Goal: Task Accomplishment & Management: Manage account settings

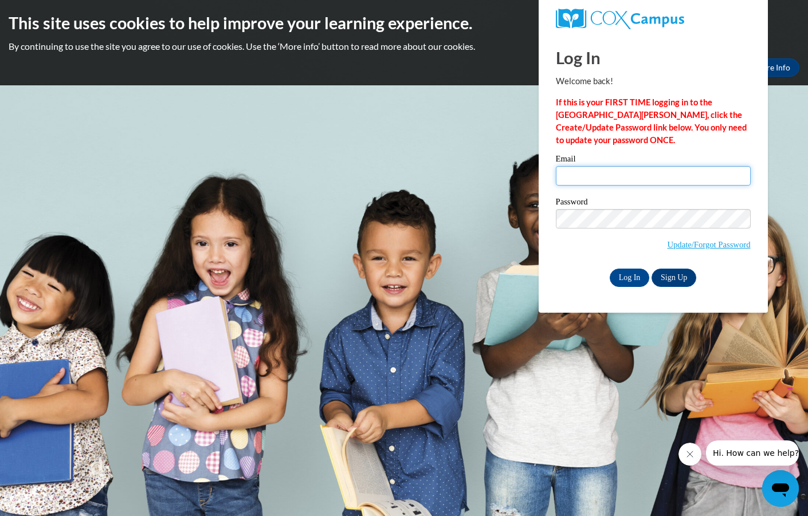
type input "Kristeen_Mathews_xAcXe"
click at [631, 278] on input "Log In" at bounding box center [630, 278] width 40 height 18
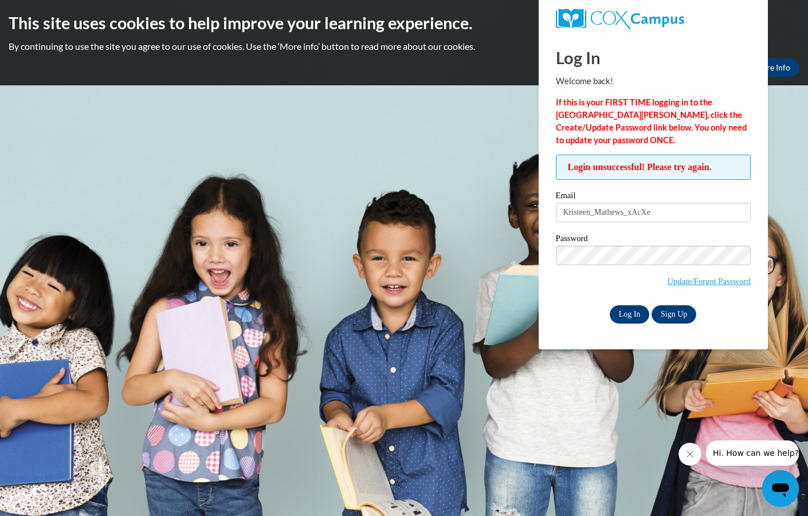
click at [631, 315] on input "Log In" at bounding box center [630, 315] width 40 height 18
click at [725, 308] on div "Log In Sign Up" at bounding box center [653, 315] width 195 height 18
click at [671, 277] on link "Update/Forgot Password" at bounding box center [708, 281] width 83 height 9
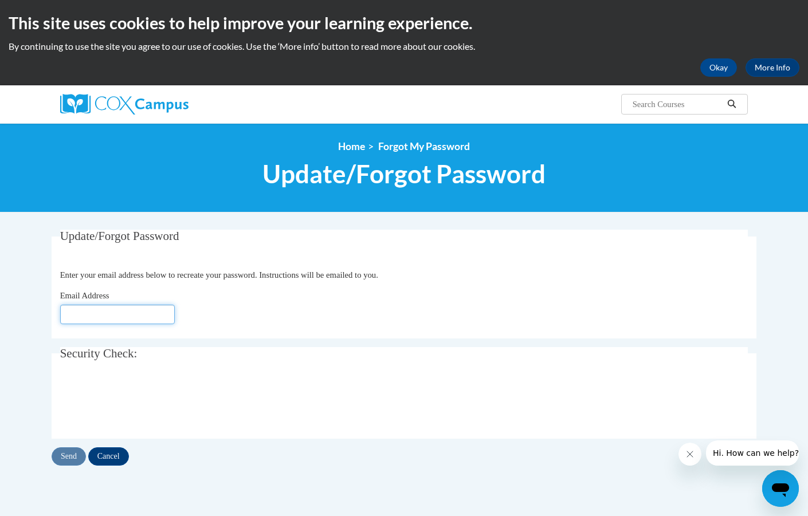
type input "Kristeen_Mathews_xAcXe"
click at [68, 454] on input "Send" at bounding box center [69, 457] width 34 height 18
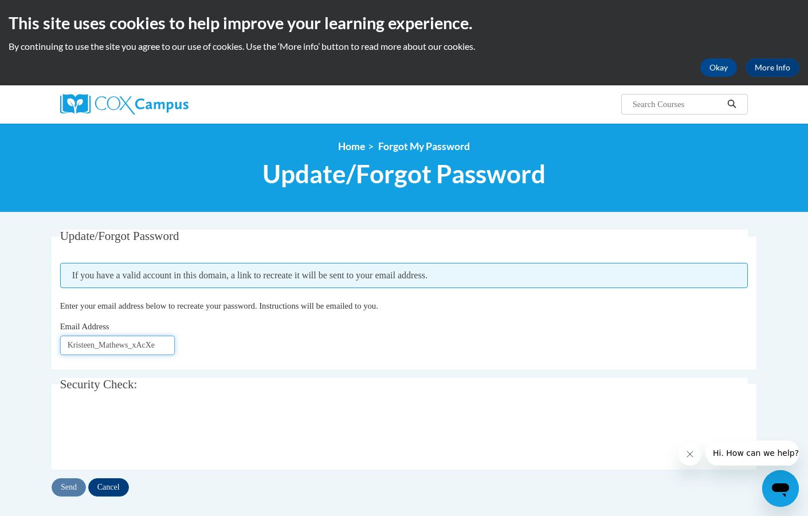
click at [147, 347] on input "Kristeen_Mathews_xAcXe" at bounding box center [117, 345] width 115 height 19
click at [152, 345] on input "Kristeen_Mathews_xAcXe" at bounding box center [117, 345] width 115 height 19
click at [91, 345] on input "Kre" at bounding box center [117, 345] width 115 height 19
type input "K"
type input "[EMAIL_ADDRESS][DOMAIN_NAME]"
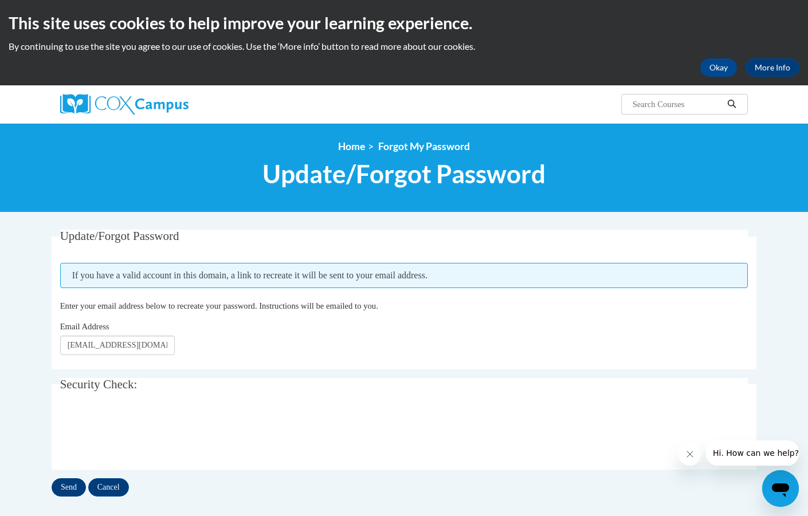
click at [66, 487] on input "Send" at bounding box center [69, 488] width 34 height 18
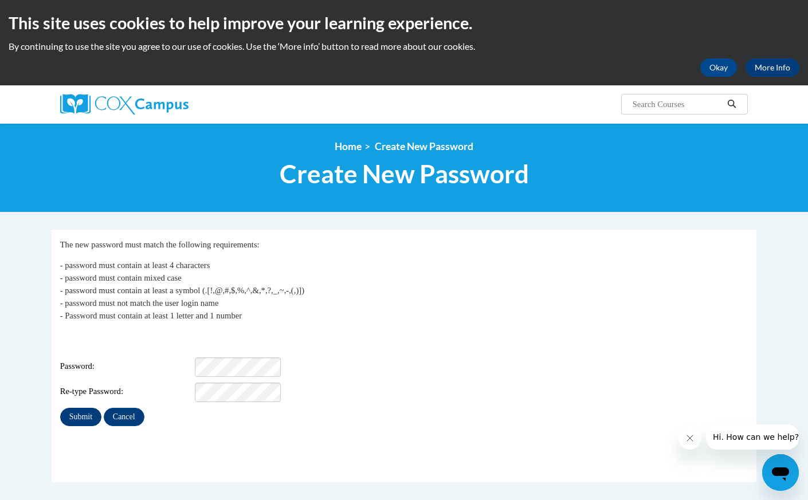
click at [77, 409] on input "Submit" at bounding box center [80, 417] width 41 height 18
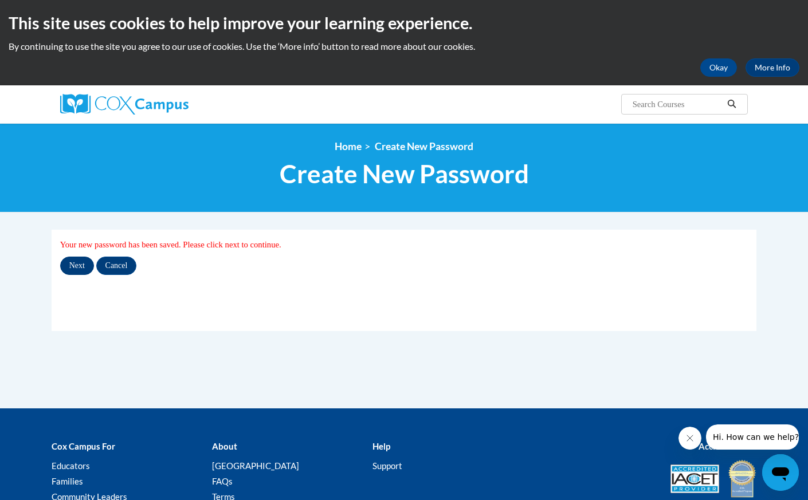
click at [75, 268] on input "Next" at bounding box center [77, 266] width 34 height 18
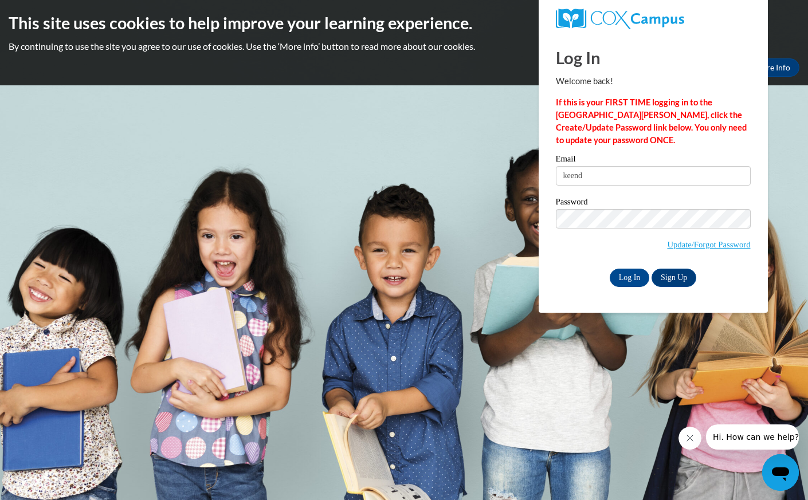
type input "keendraw@aol.com"
click at [636, 275] on input "Log In" at bounding box center [630, 278] width 40 height 18
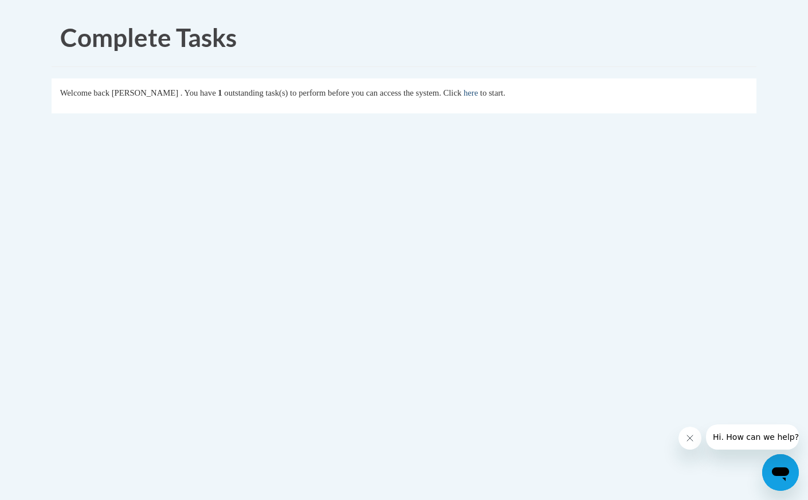
click at [478, 92] on link "here" at bounding box center [471, 92] width 14 height 9
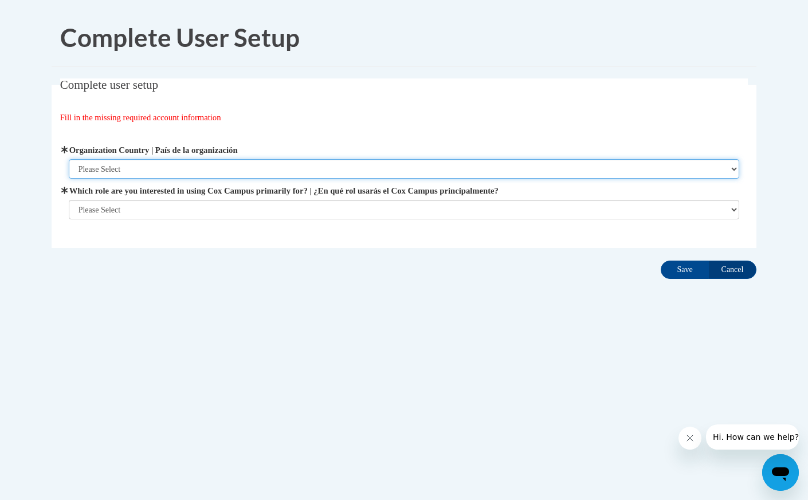
select select "ad49bcad-a171-4b2e-b99c-48b446064914"
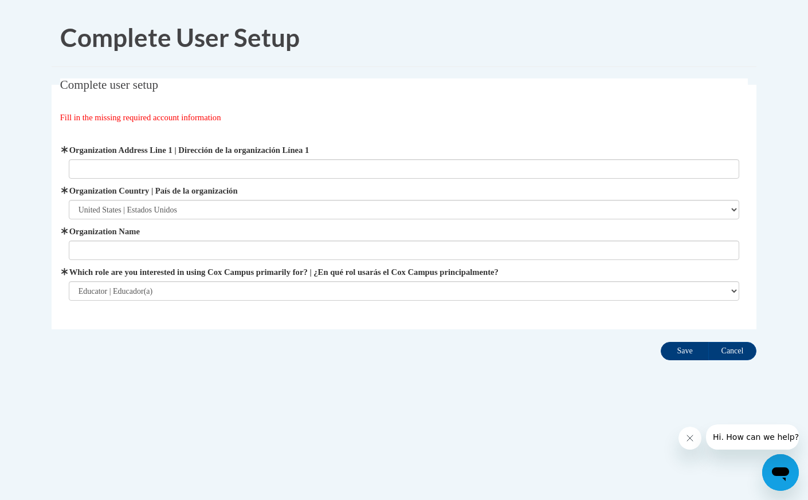
click at [687, 351] on input "Save" at bounding box center [685, 351] width 48 height 18
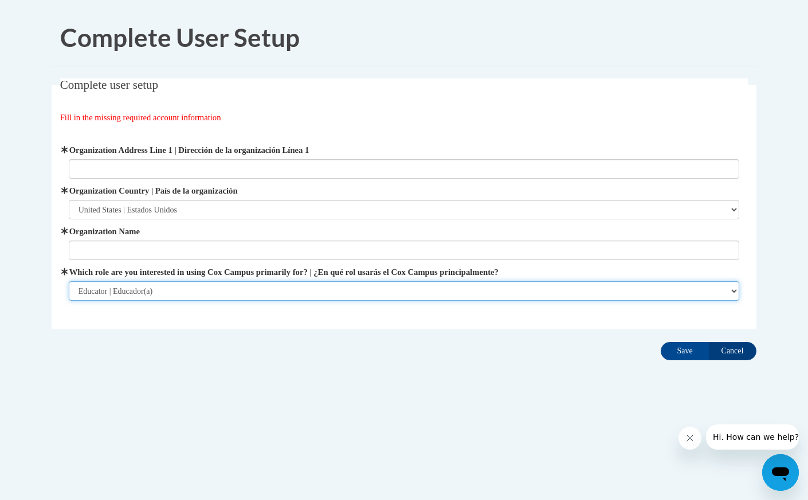
select select "3271ce3a-a928-4b91-bcec-7d68f79f4f34"
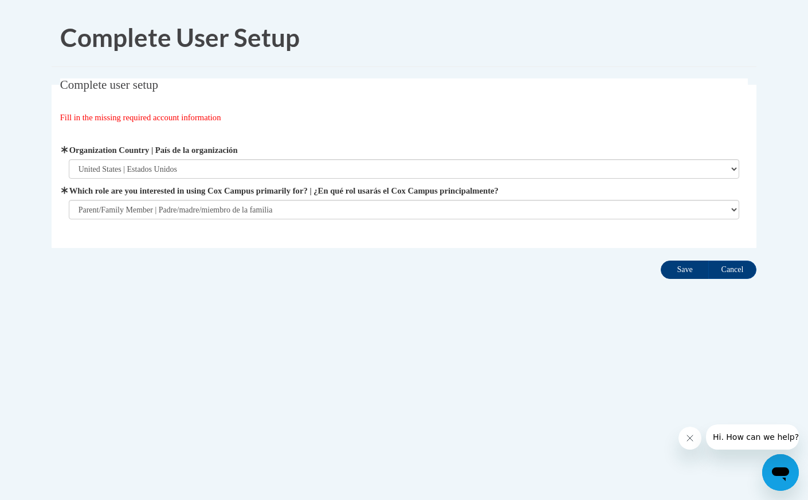
click at [675, 269] on input "Save" at bounding box center [685, 270] width 48 height 18
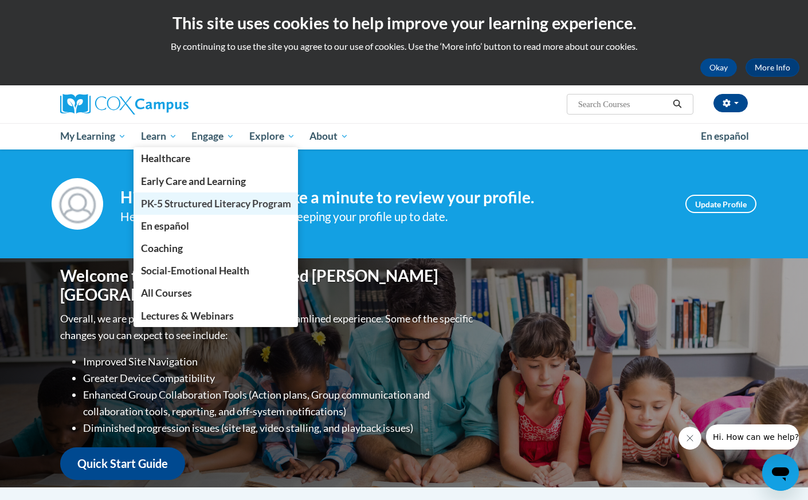
click at [173, 199] on span "PK-5 Structured Literacy Program" at bounding box center [216, 204] width 150 height 12
